Goal: Transaction & Acquisition: Purchase product/service

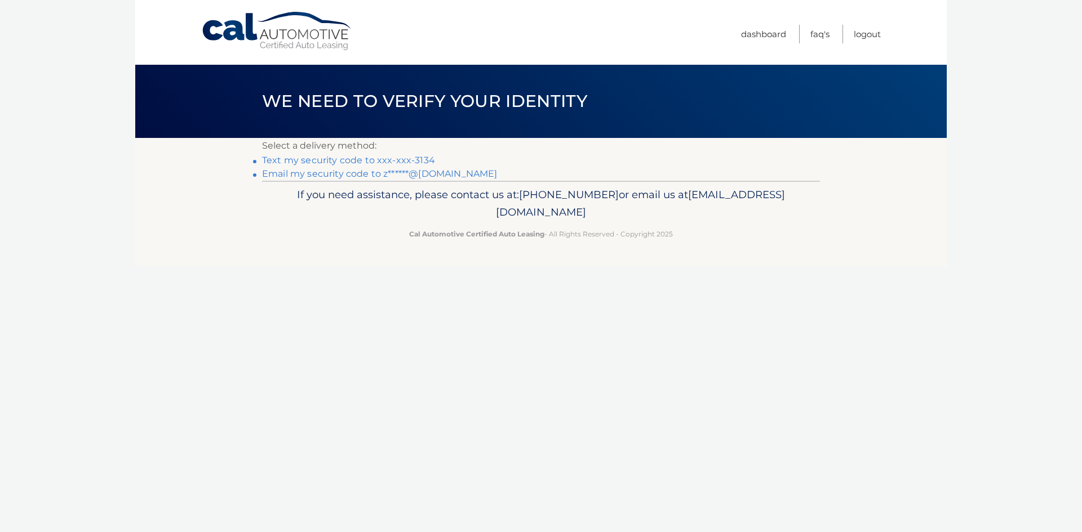
click at [376, 175] on link "Email my security code to z******@[DOMAIN_NAME]" at bounding box center [380, 173] width 236 height 11
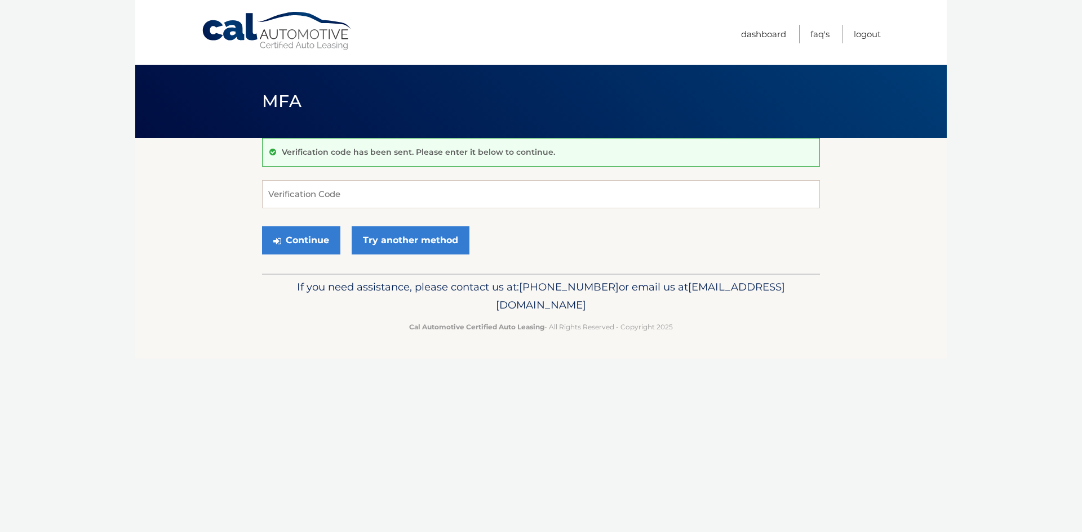
click at [427, 176] on div "Verification code has been sent. Please enter it below to continue. Verificatio…" at bounding box center [541, 206] width 558 height 136
click at [422, 187] on input "Verification Code" at bounding box center [541, 194] width 558 height 28
paste input "920878"
type input "920878"
click at [333, 234] on button "Continue" at bounding box center [301, 240] width 78 height 28
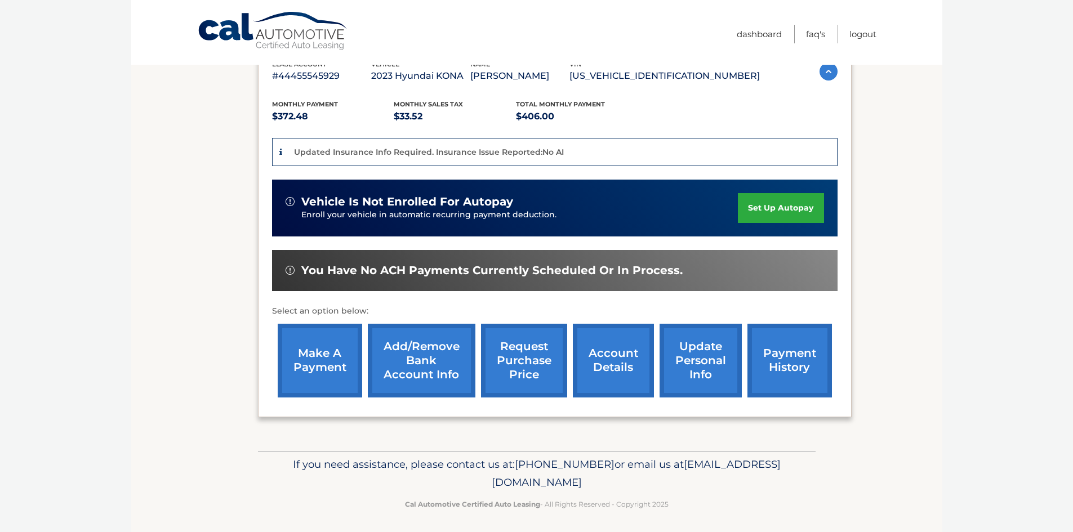
scroll to position [193, 0]
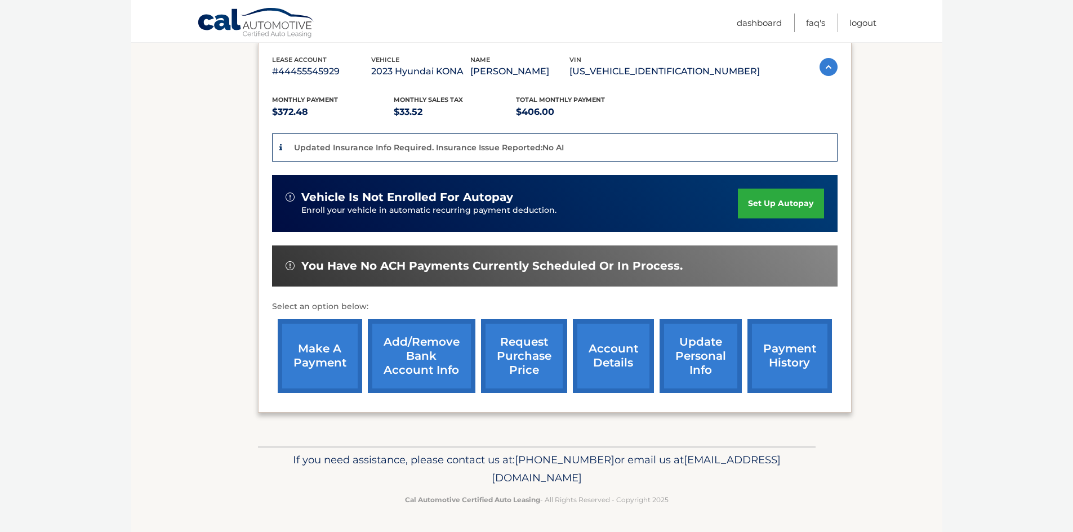
click at [344, 364] on link "make a payment" at bounding box center [320, 356] width 85 height 74
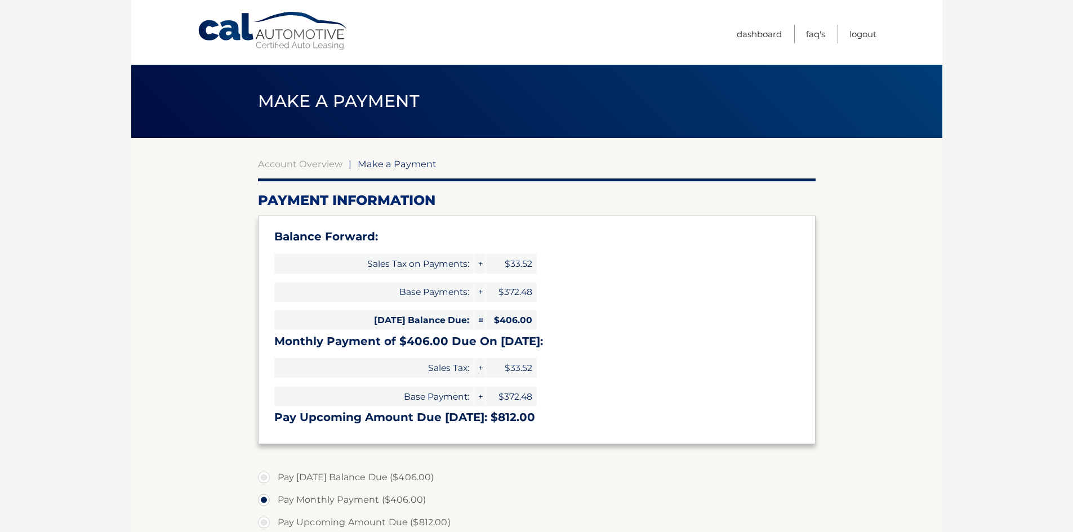
select select "OTFiNTZlODktZDQ0Mi00YWI2LTk4NzEtODI4ODM3YmRiOTUw"
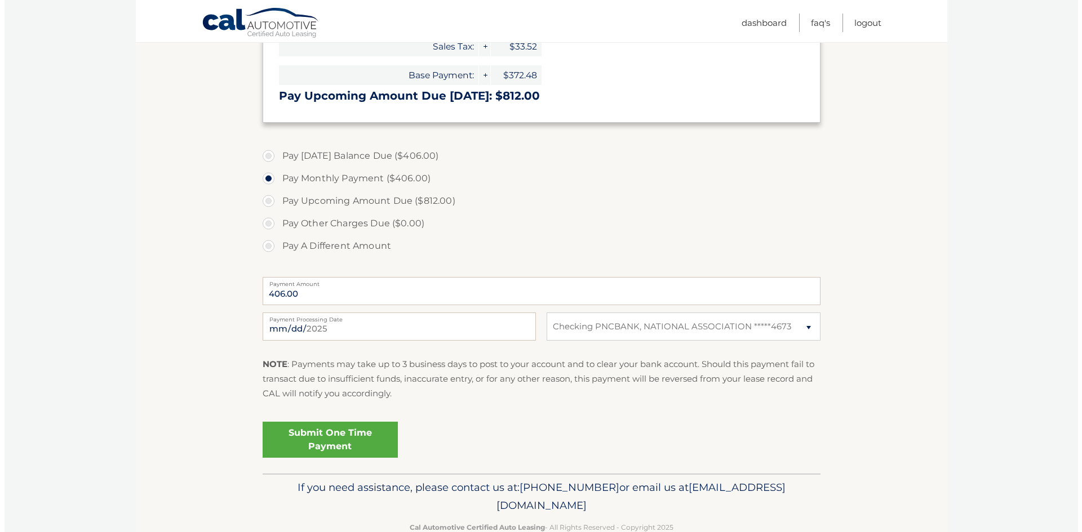
scroll to position [338, 0]
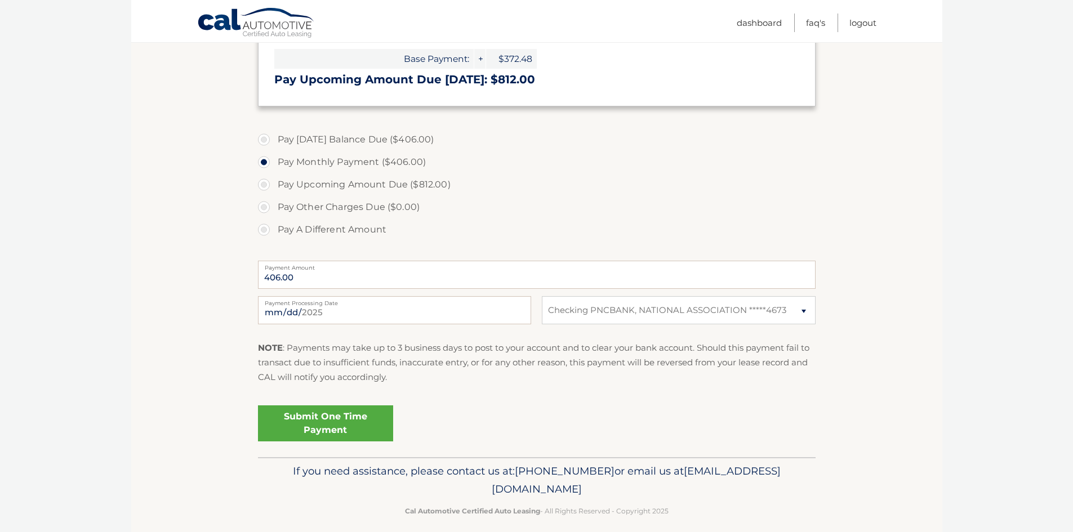
click at [346, 421] on link "Submit One Time Payment" at bounding box center [325, 424] width 135 height 36
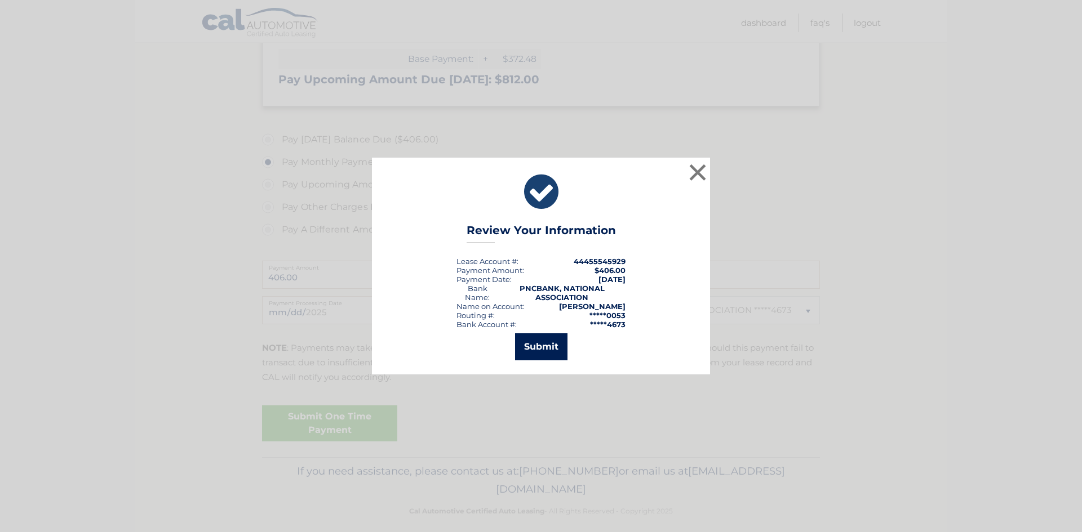
click at [552, 347] on button "Submit" at bounding box center [541, 347] width 52 height 27
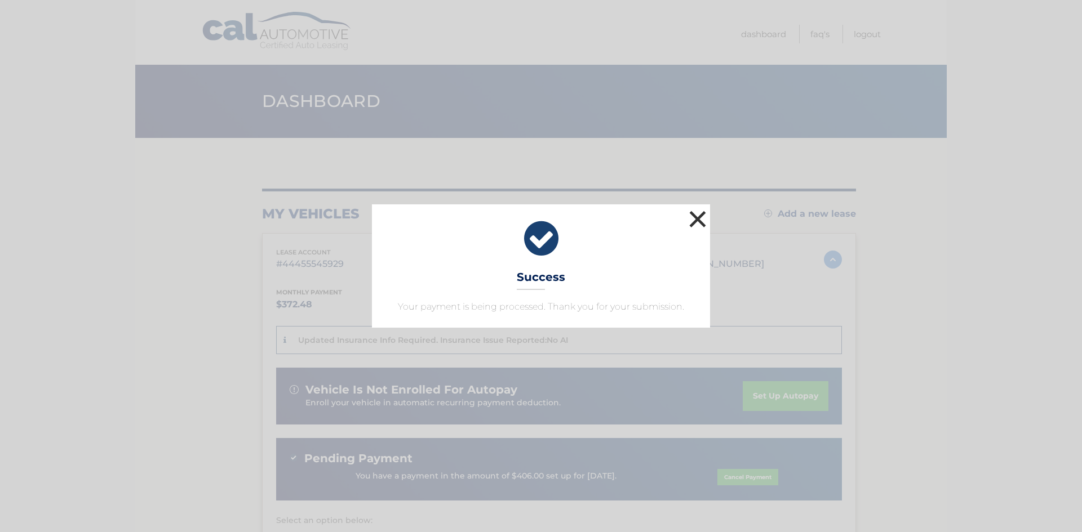
click at [690, 217] on button "×" at bounding box center [697, 219] width 23 height 23
